Goal: Check status: Check status

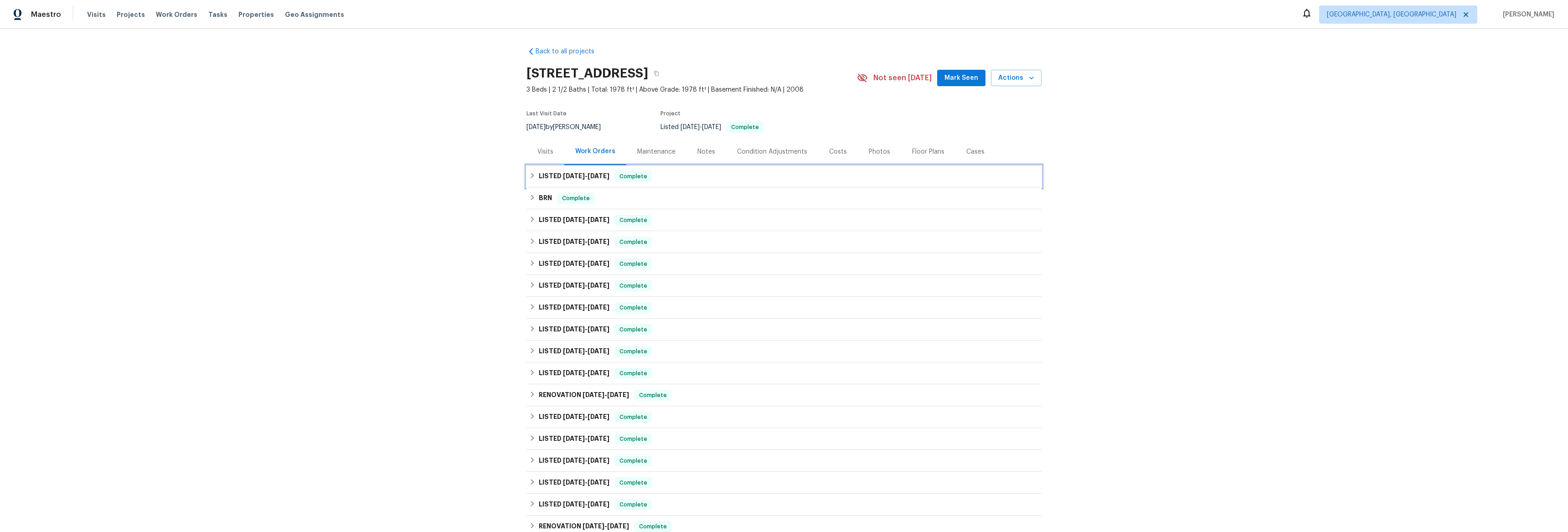
click at [531, 175] on icon at bounding box center [532, 175] width 3 height 5
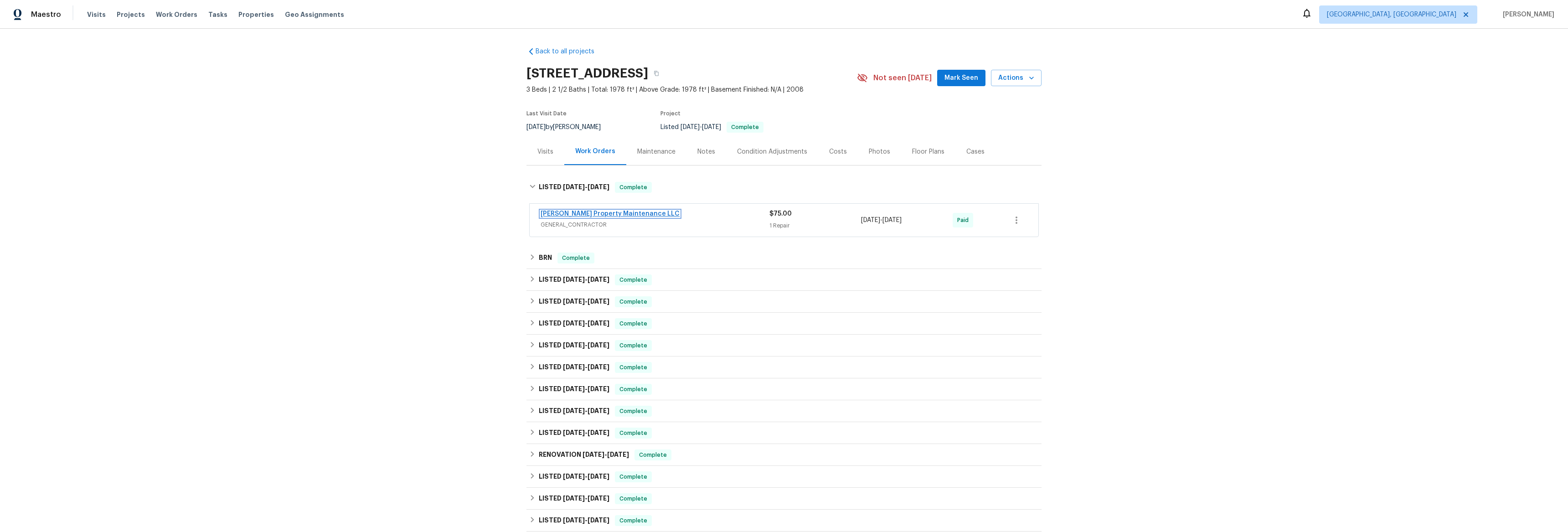
click at [560, 211] on link "[PERSON_NAME] Property Maintenance LLC" at bounding box center [610, 214] width 139 height 6
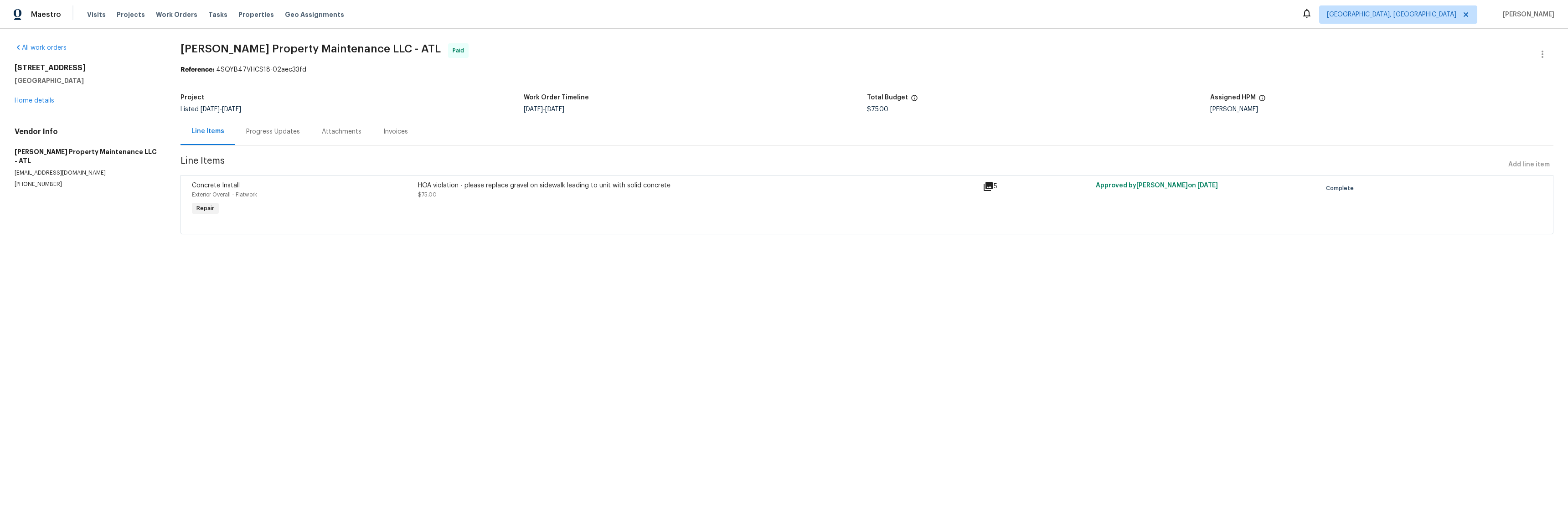
click at [984, 187] on icon at bounding box center [988, 186] width 9 height 9
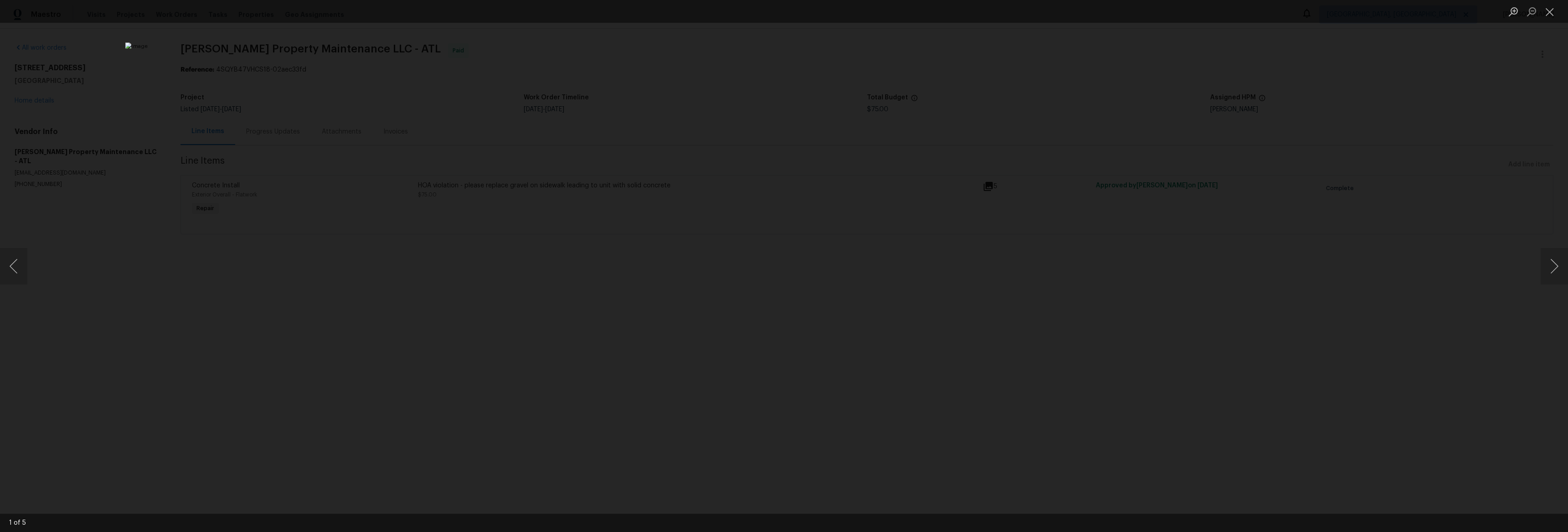
click at [1200, 224] on div "Lightbox" at bounding box center [784, 266] width 1568 height 532
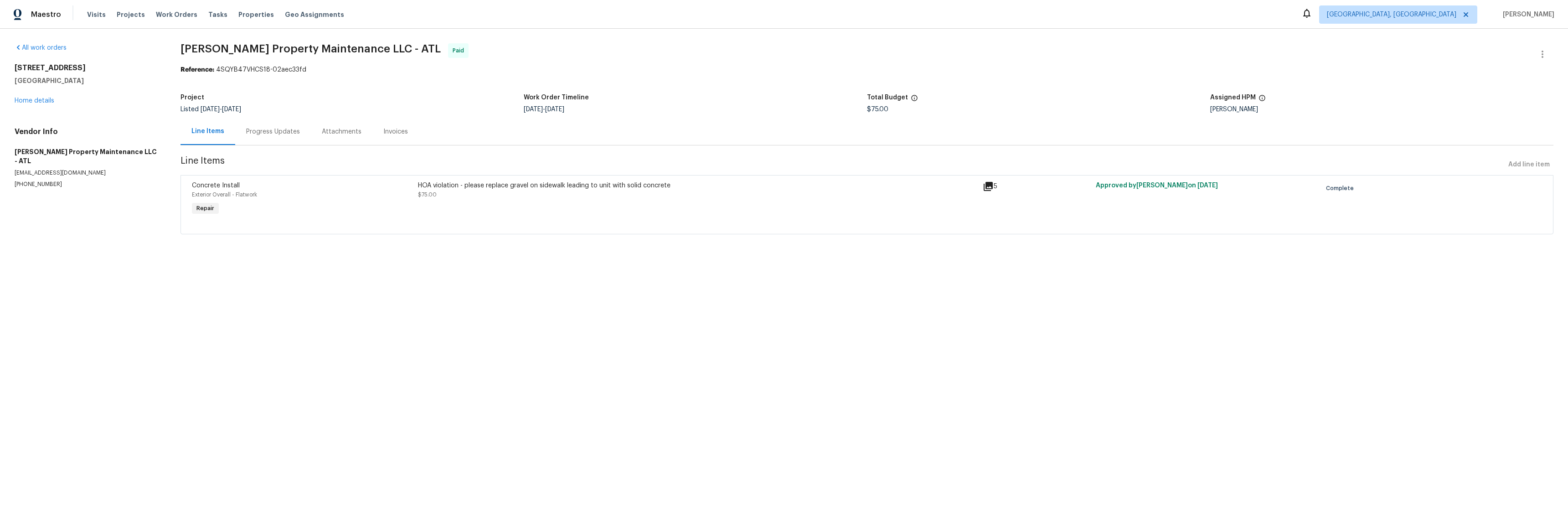
click at [1541, 260] on html "Maestro Visits Projects Work Orders Tasks Properties Geo Assignments Albuquerqu…" at bounding box center [784, 130] width 1568 height 260
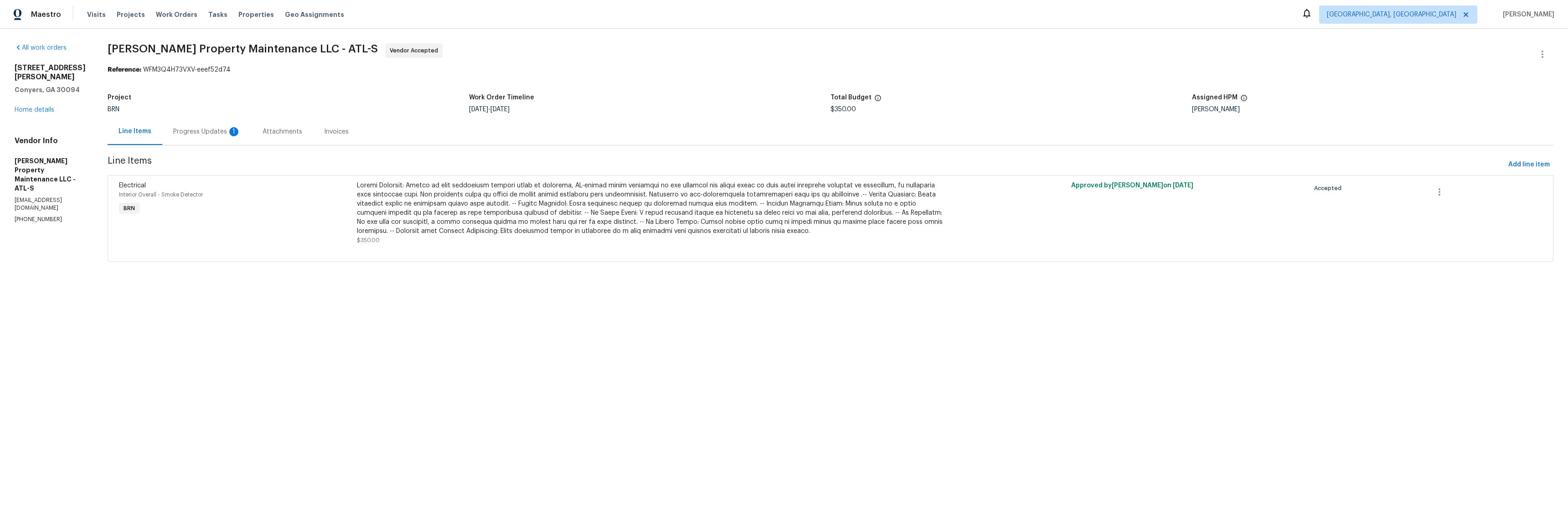
click at [214, 136] on div "Progress Updates 1" at bounding box center [207, 131] width 68 height 9
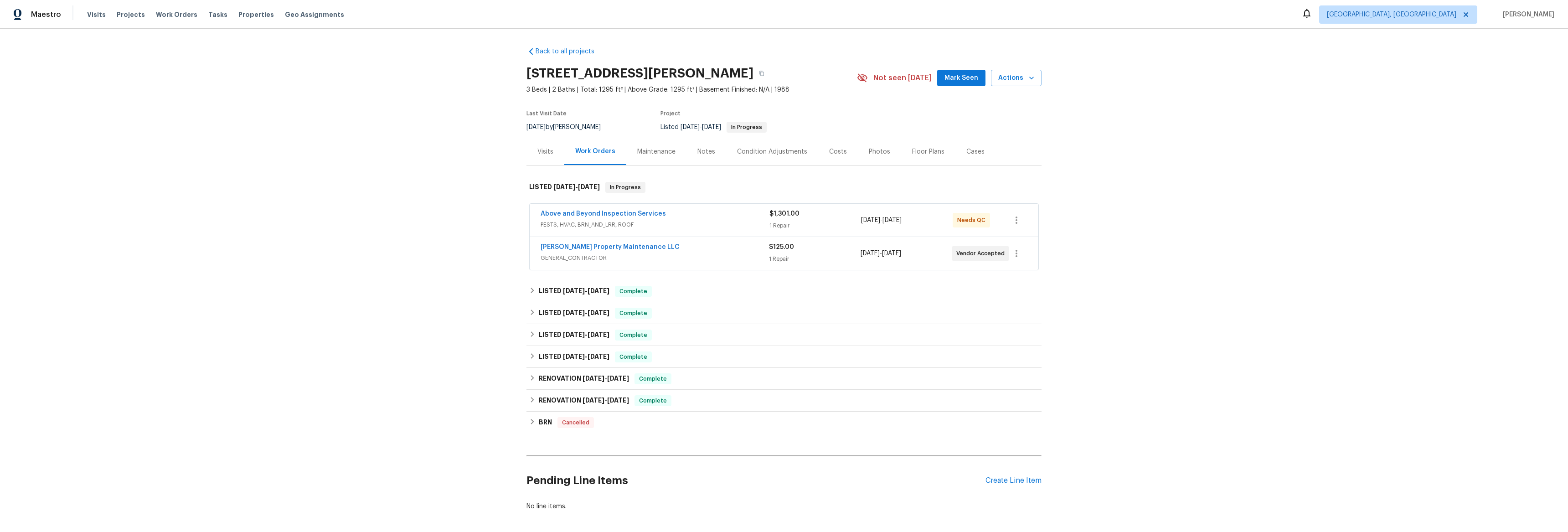
click at [559, 242] on div "[PERSON_NAME] Property Maintenance LLC GENERAL_CONTRACTOR $125.00 1 Repair [DAT…" at bounding box center [784, 253] width 509 height 33
click at [555, 244] on link "[PERSON_NAME] Property Maintenance LLC" at bounding box center [610, 247] width 139 height 6
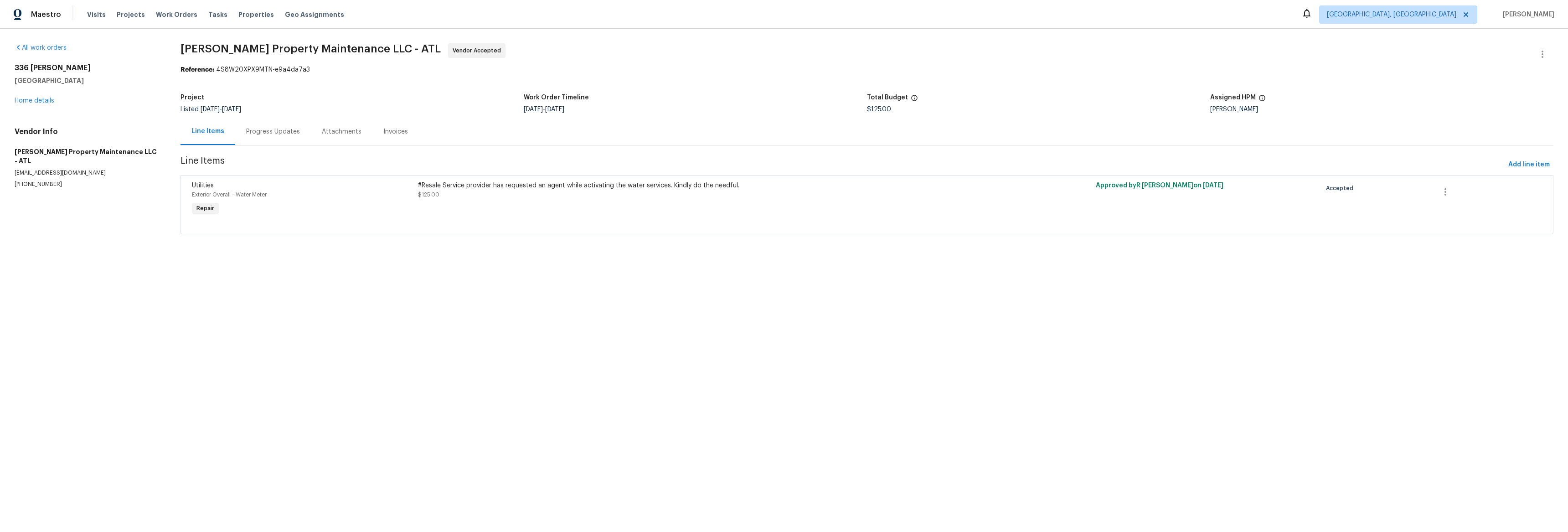
click at [278, 131] on div "Progress Updates" at bounding box center [273, 131] width 54 height 9
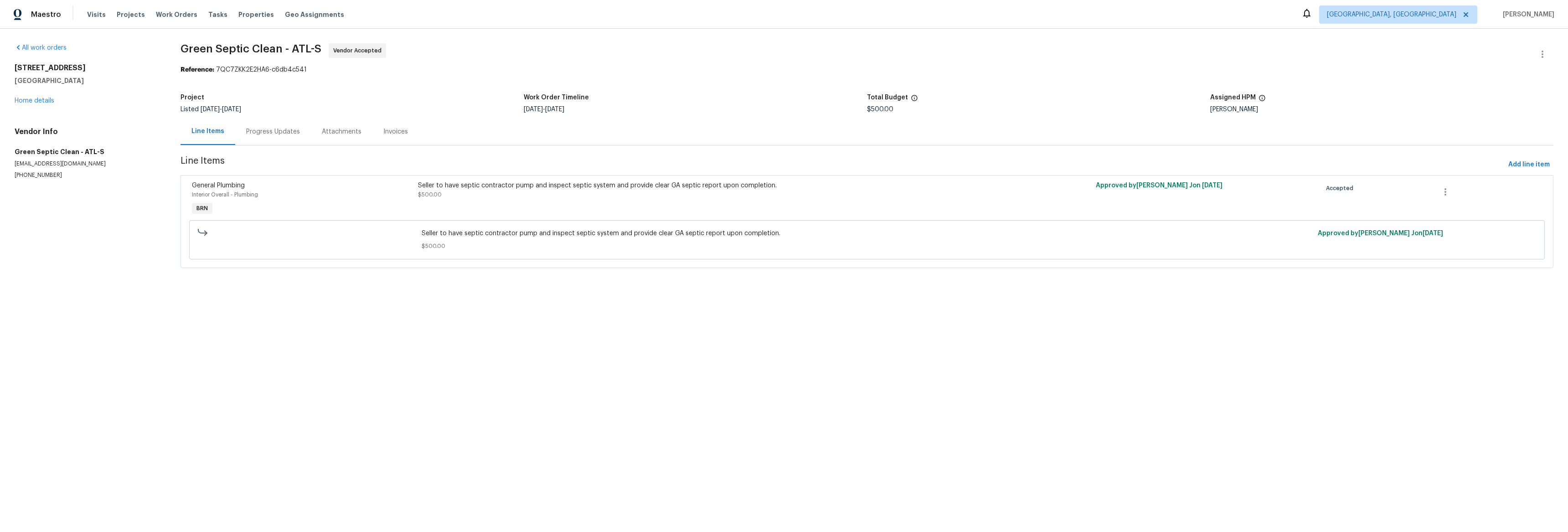
click at [252, 137] on div "Progress Updates" at bounding box center [273, 131] width 75 height 27
